Goal: Task Accomplishment & Management: Complete application form

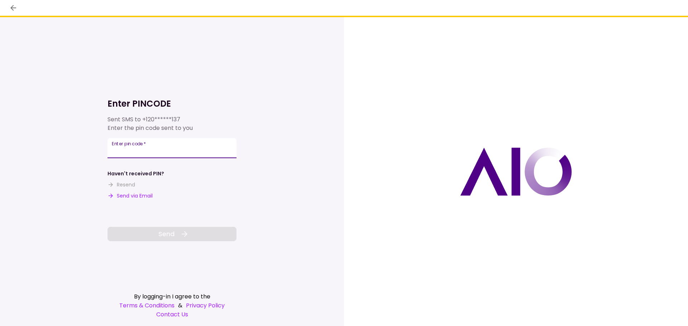
click at [130, 150] on input "Enter pin code   *" at bounding box center [171, 148] width 129 height 20
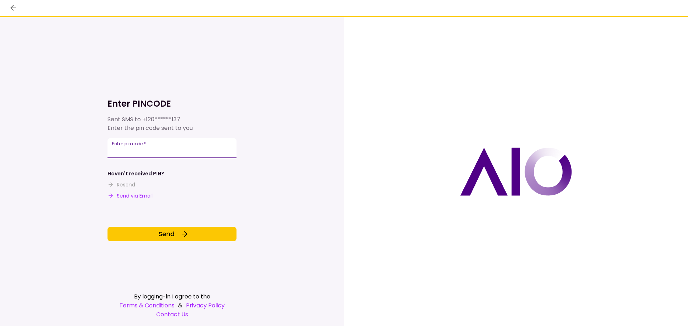
type input "******"
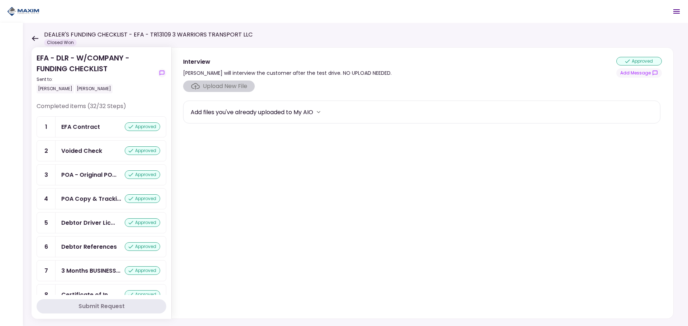
click at [37, 39] on icon at bounding box center [35, 38] width 6 height 5
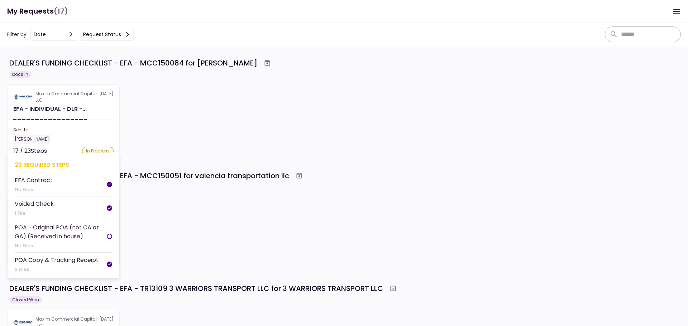
click at [65, 111] on div "EFA - INDIVIDUAL - DLR -..." at bounding box center [49, 109] width 73 height 9
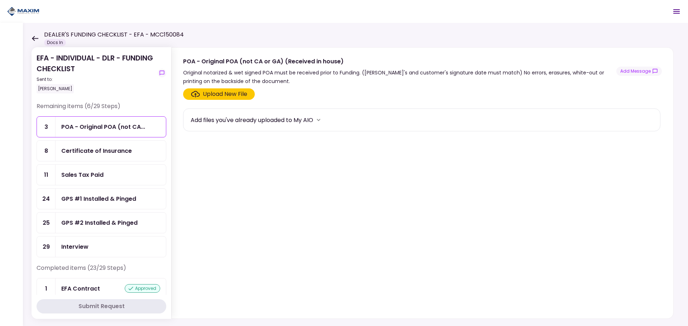
click at [86, 156] on div "Certificate of Insurance" at bounding box center [111, 151] width 110 height 20
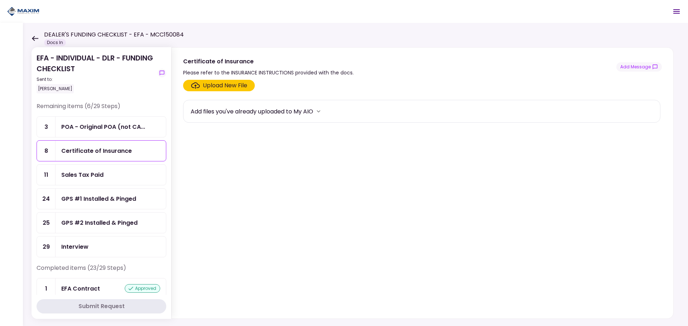
click at [110, 199] on div "GPS #1 Installed & Pinged" at bounding box center [98, 199] width 75 height 9
click at [210, 84] on div "Upload New File" at bounding box center [225, 85] width 44 height 9
click at [0, 0] on input "Upload New File" at bounding box center [0, 0] width 0 height 0
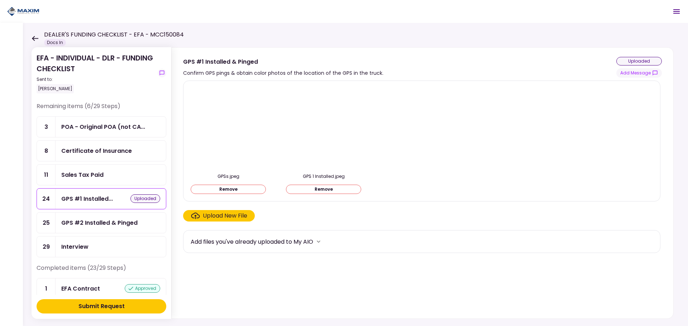
click at [112, 223] on div "GPS #2 Installed & Pinged" at bounding box center [99, 223] width 76 height 9
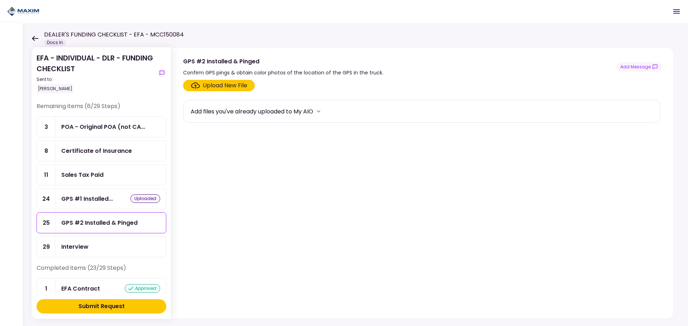
click at [196, 89] on icon "Click here to upload the required document" at bounding box center [195, 85] width 9 height 6
click at [0, 0] on input "Upload New File" at bounding box center [0, 0] width 0 height 0
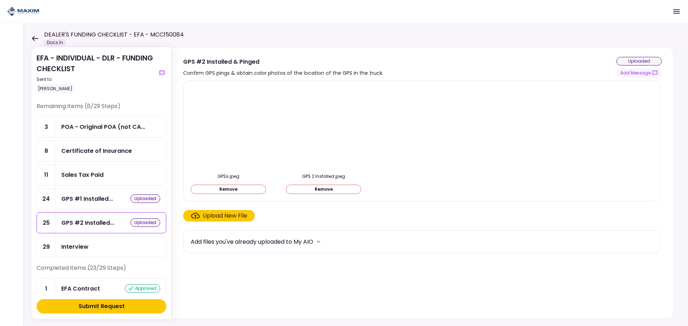
scroll to position [215, 0]
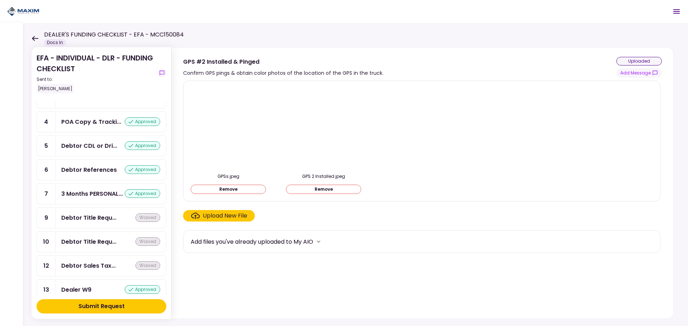
click at [108, 304] on div "Submit Request" at bounding box center [101, 306] width 46 height 9
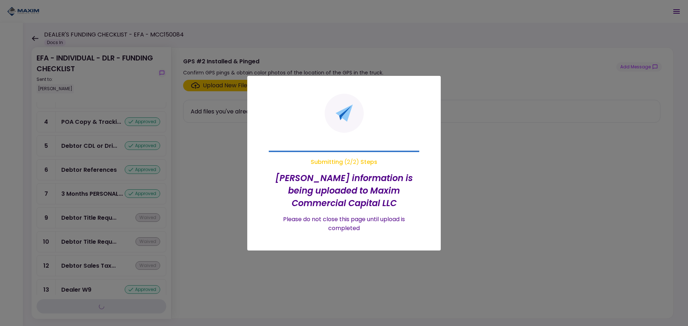
scroll to position [167, 0]
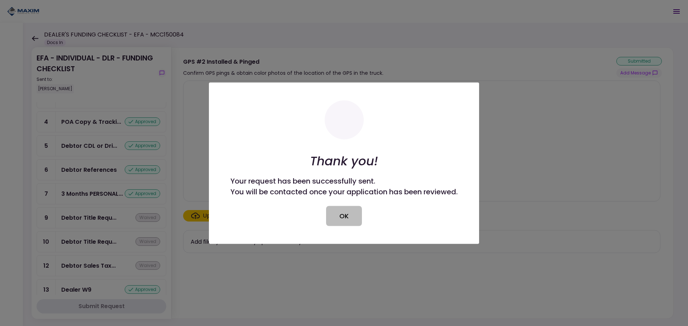
click at [341, 215] on button "OK" at bounding box center [344, 216] width 36 height 20
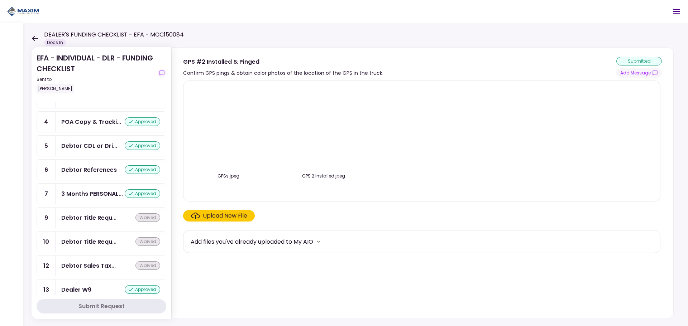
scroll to position [0, 0]
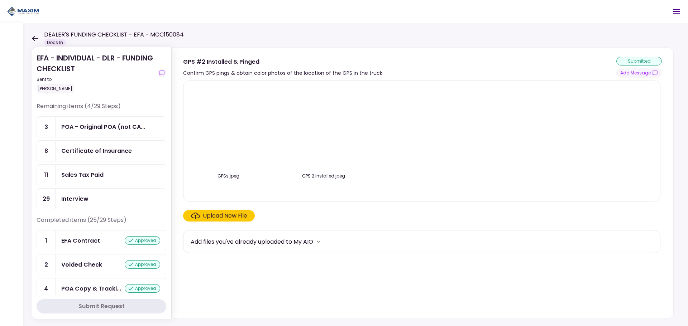
click at [112, 128] on div "POA - Original POA (not CA..." at bounding box center [103, 127] width 84 height 9
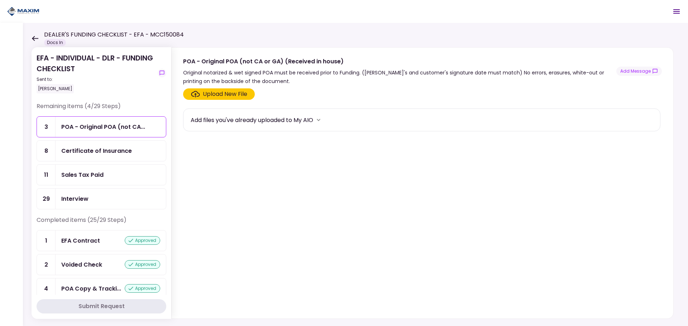
click at [93, 153] on div "Certificate of Insurance" at bounding box center [96, 151] width 71 height 9
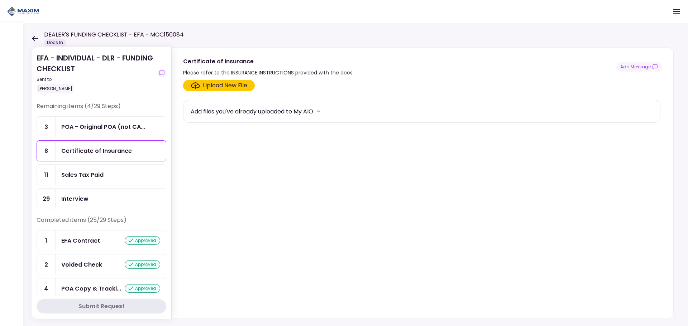
click at [83, 133] on div "POA - Original POA (not CA..." at bounding box center [111, 127] width 110 height 20
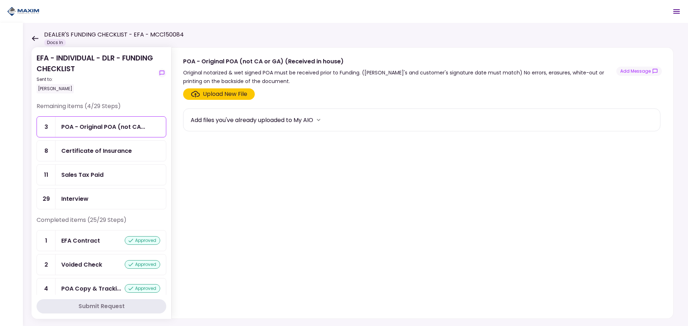
click at [91, 152] on div "Certificate of Insurance" at bounding box center [96, 151] width 71 height 9
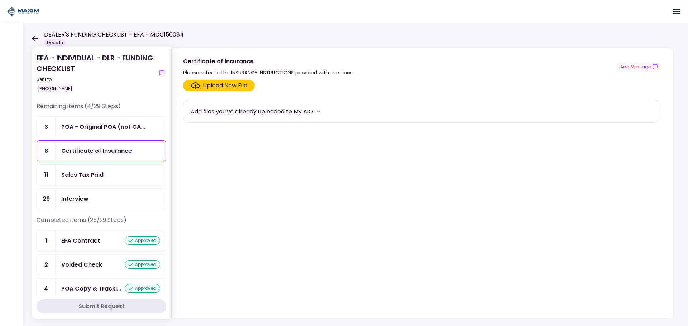
click at [73, 125] on div "POA - Original POA (not CA..." at bounding box center [103, 127] width 84 height 9
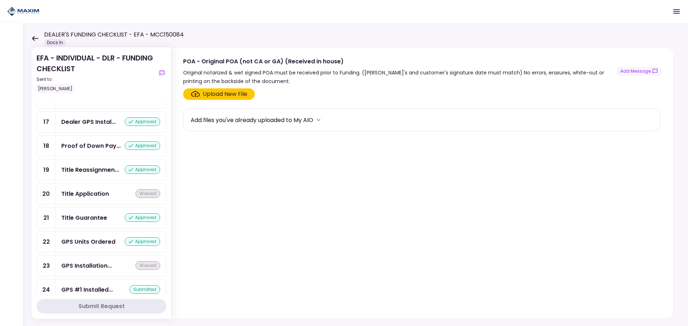
scroll to position [466, 0]
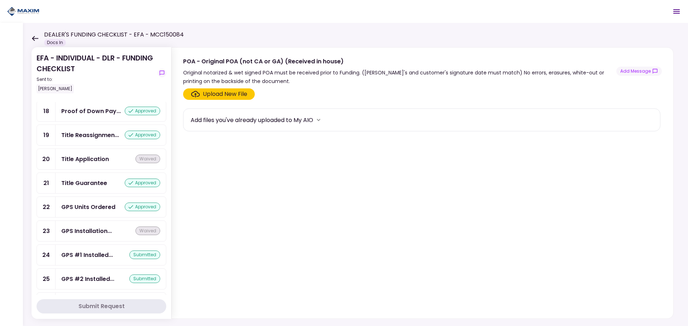
click at [80, 260] on div "GPS #1 Installed..." at bounding box center [87, 255] width 52 height 9
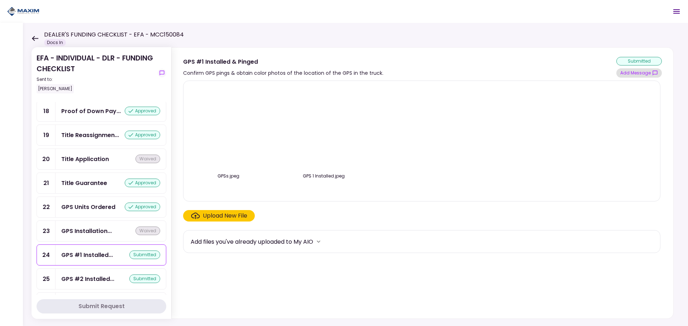
click at [629, 73] on button "Add Message" at bounding box center [639, 72] width 46 height 9
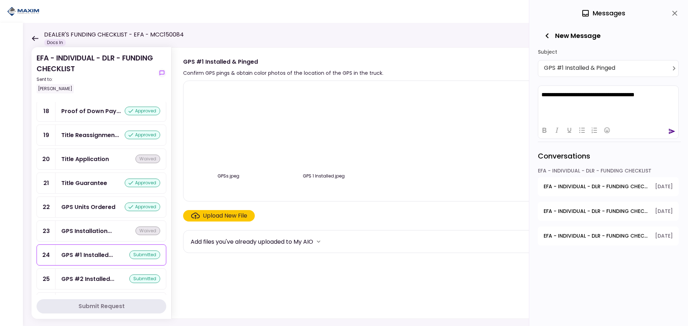
click at [666, 129] on div at bounding box center [608, 130] width 140 height 14
click at [676, 130] on div at bounding box center [608, 130] width 140 height 14
click at [674, 130] on icon "send" at bounding box center [671, 131] width 7 height 7
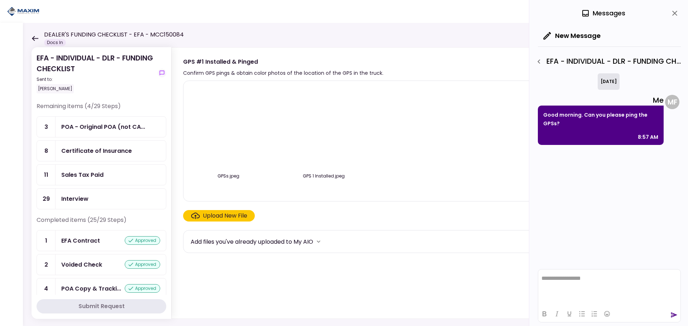
click at [34, 37] on icon at bounding box center [35, 38] width 6 height 5
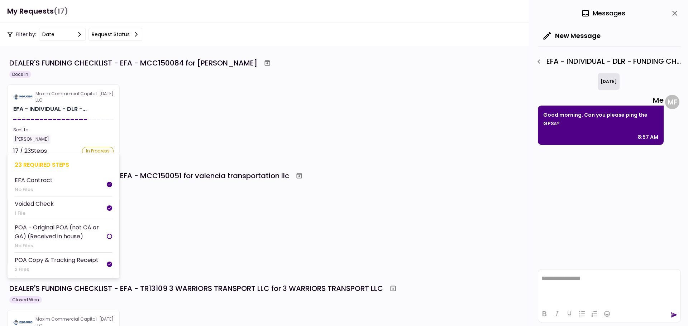
click at [77, 121] on section "Maxim Commercial Capital LLC [DATE] EFA - INDIVIDUAL - DLR -... Sent to: [PERSO…" at bounding box center [63, 120] width 113 height 70
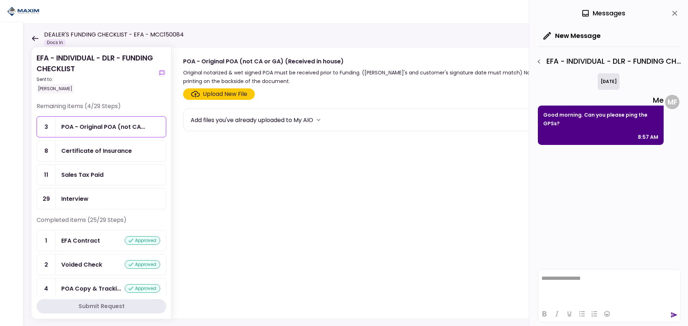
click at [675, 13] on icon "close" at bounding box center [674, 13] width 9 height 9
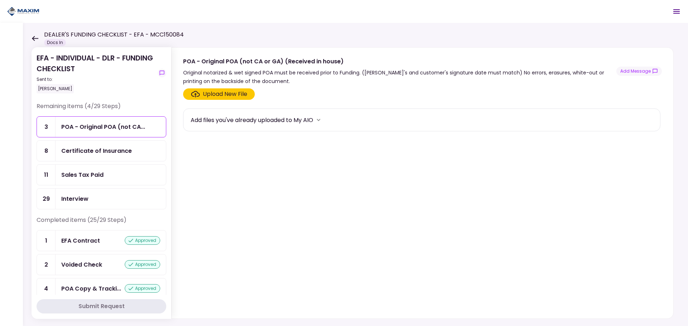
click at [88, 149] on div "Certificate of Insurance" at bounding box center [96, 151] width 71 height 9
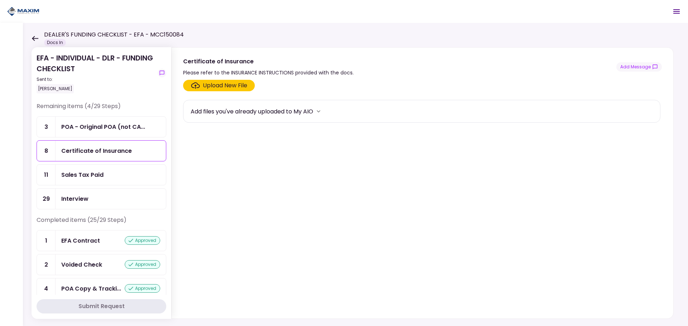
click at [77, 130] on div "POA - Original POA (not CA..." at bounding box center [103, 127] width 84 height 9
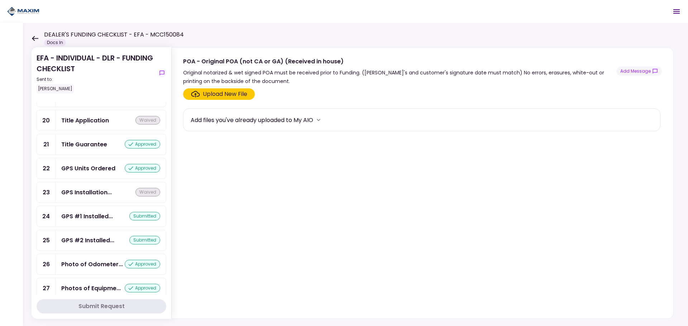
scroll to position [548, 0]
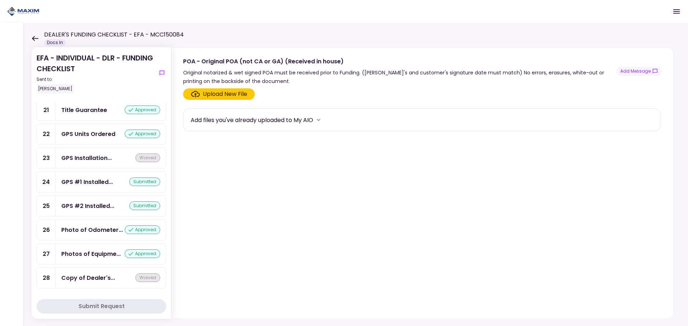
click at [34, 39] on icon at bounding box center [35, 38] width 7 height 5
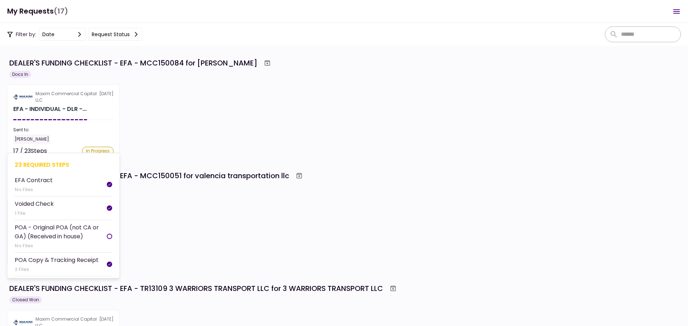
click at [44, 101] on div "Maxim Commercial Capital LLC" at bounding box center [67, 97] width 64 height 13
